Goal: Find specific page/section: Find specific page/section

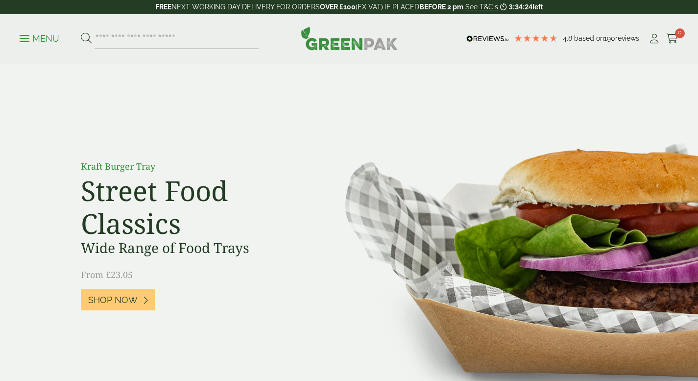
scroll to position [4, 0]
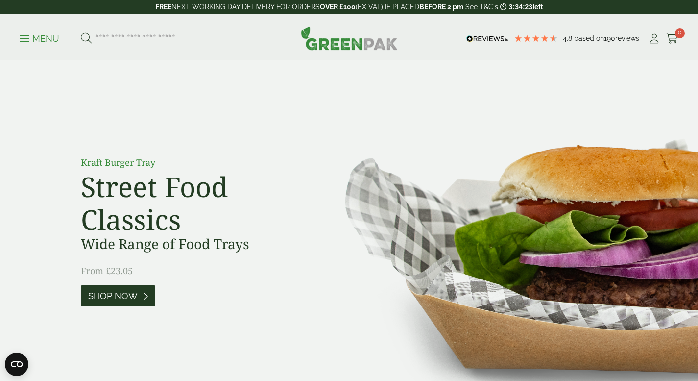
click at [125, 303] on link "Shop Now" at bounding box center [118, 295] width 74 height 21
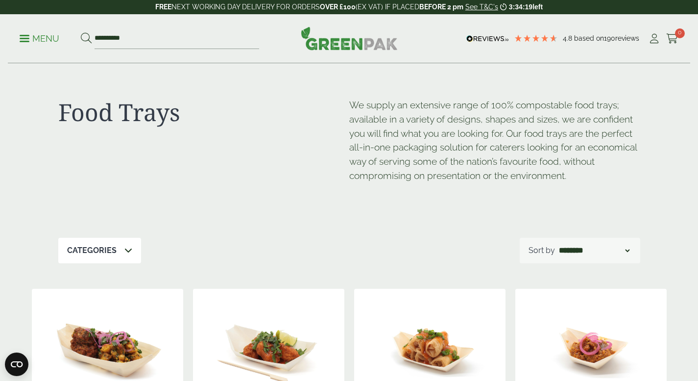
click at [28, 34] on p "Menu" at bounding box center [40, 39] width 40 height 12
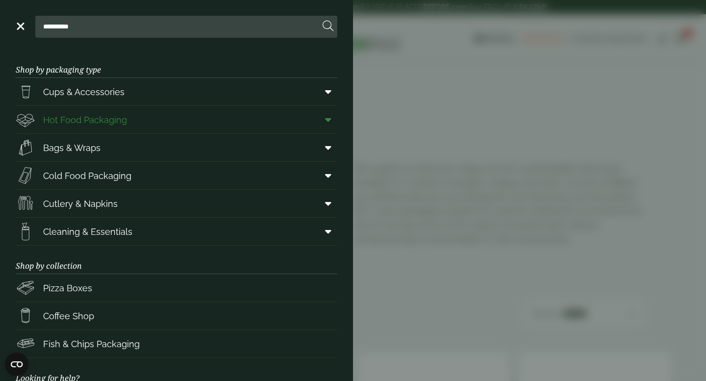
click at [97, 123] on span "Hot Food Packaging" at bounding box center [85, 119] width 84 height 13
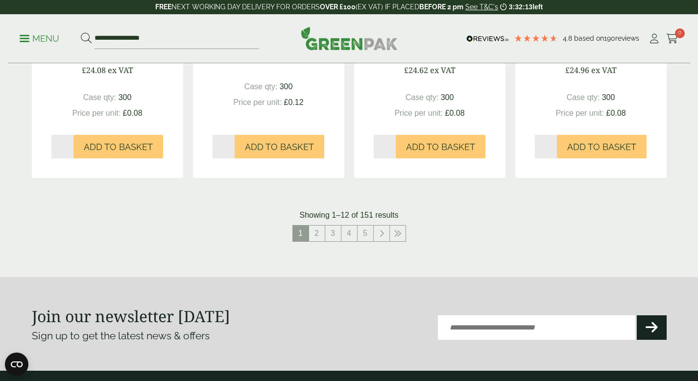
scroll to position [1100, 0]
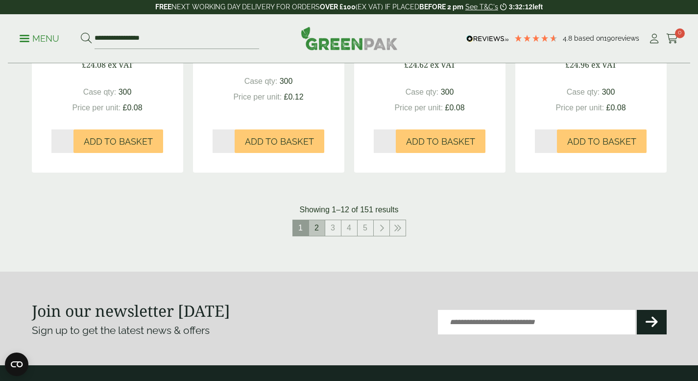
click at [320, 231] on link "2" at bounding box center [317, 228] width 16 height 16
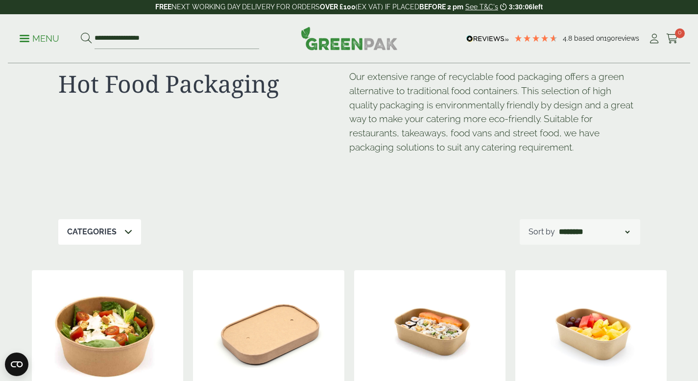
scroll to position [27, 0]
